Goal: Use online tool/utility: Utilize a website feature to perform a specific function

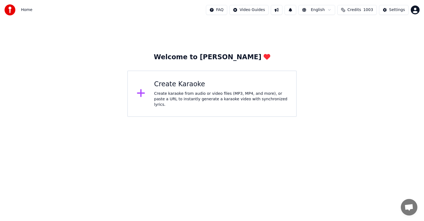
click at [199, 94] on div "Create karaoke from audio or video files (MP3, MP4, and more), or paste a URL t…" at bounding box center [220, 99] width 133 height 17
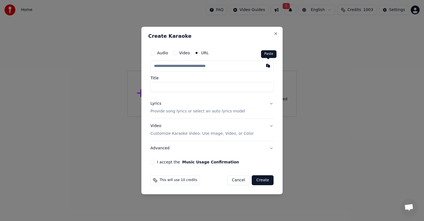
click at [267, 66] on button "button" at bounding box center [267, 66] width 11 height 10
type input "**********"
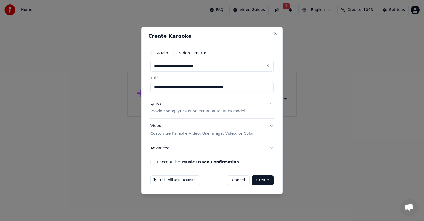
click at [153, 162] on button "I accept the Music Usage Confirmation" at bounding box center [152, 162] width 4 height 4
click at [260, 181] on button "Create" at bounding box center [263, 180] width 22 height 10
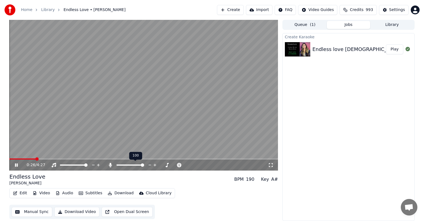
click at [144, 167] on span at bounding box center [142, 165] width 3 height 3
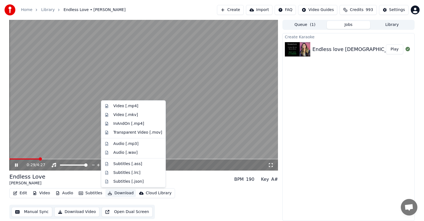
click at [121, 194] on button "Download" at bounding box center [120, 193] width 30 height 8
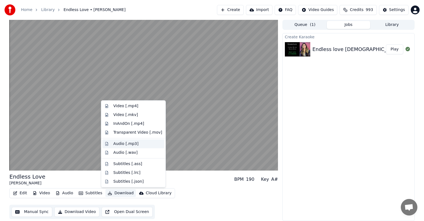
click at [119, 143] on div "Audio [.mp3]" at bounding box center [125, 144] width 25 height 6
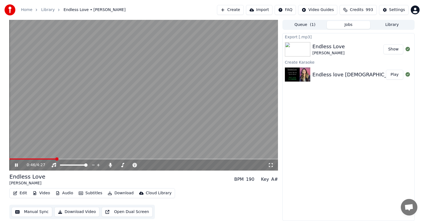
click at [388, 49] on button "Show" at bounding box center [393, 49] width 20 height 10
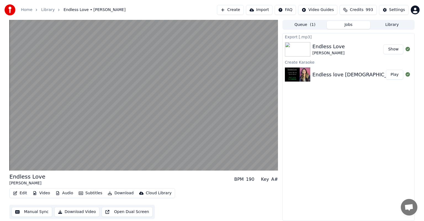
click at [398, 24] on button "Library" at bounding box center [392, 25] width 44 height 8
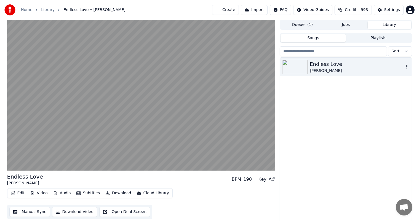
click at [407, 66] on icon "button" at bounding box center [406, 67] width 1 height 4
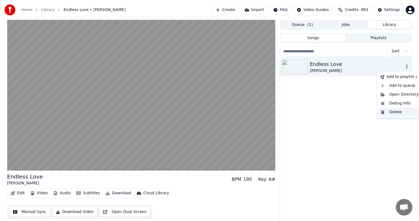
click at [397, 112] on div "Delete" at bounding box center [399, 112] width 42 height 9
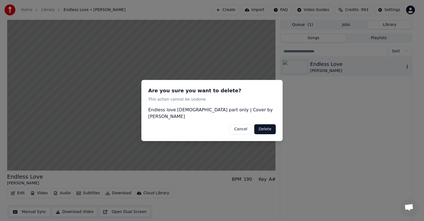
click at [271, 126] on button "Delete" at bounding box center [265, 129] width 22 height 10
